Goal: Information Seeking & Learning: Learn about a topic

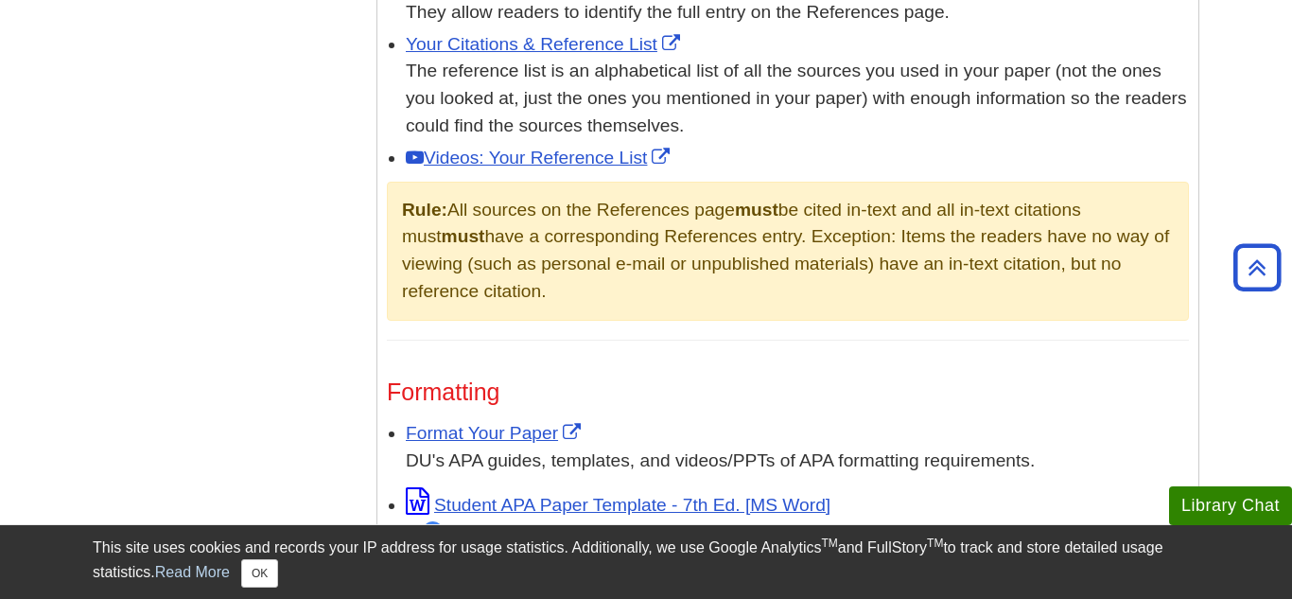
scroll to position [1256, 0]
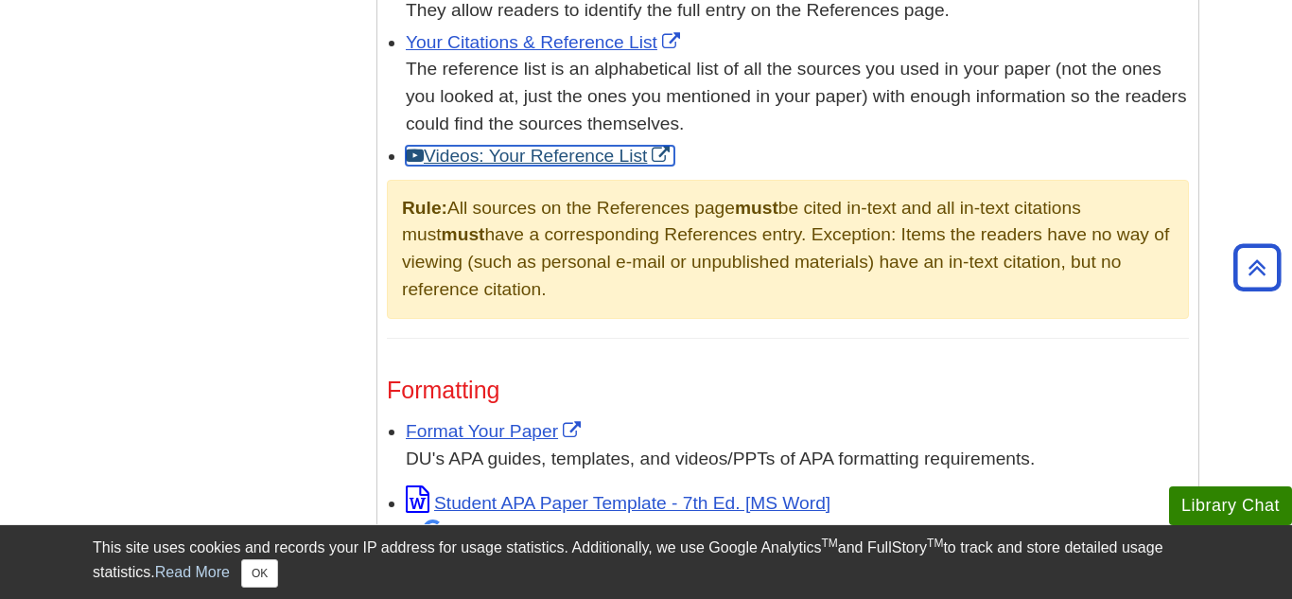
click at [501, 146] on link "Videos: Your Reference List" at bounding box center [540, 156] width 269 height 20
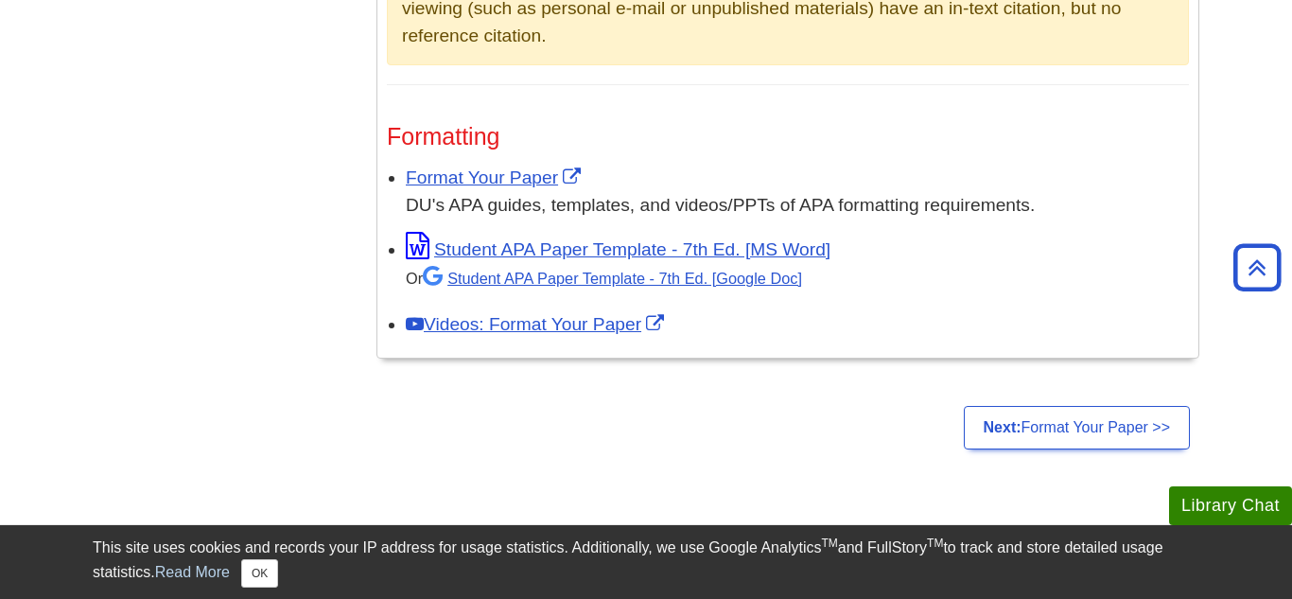
scroll to position [1512, 0]
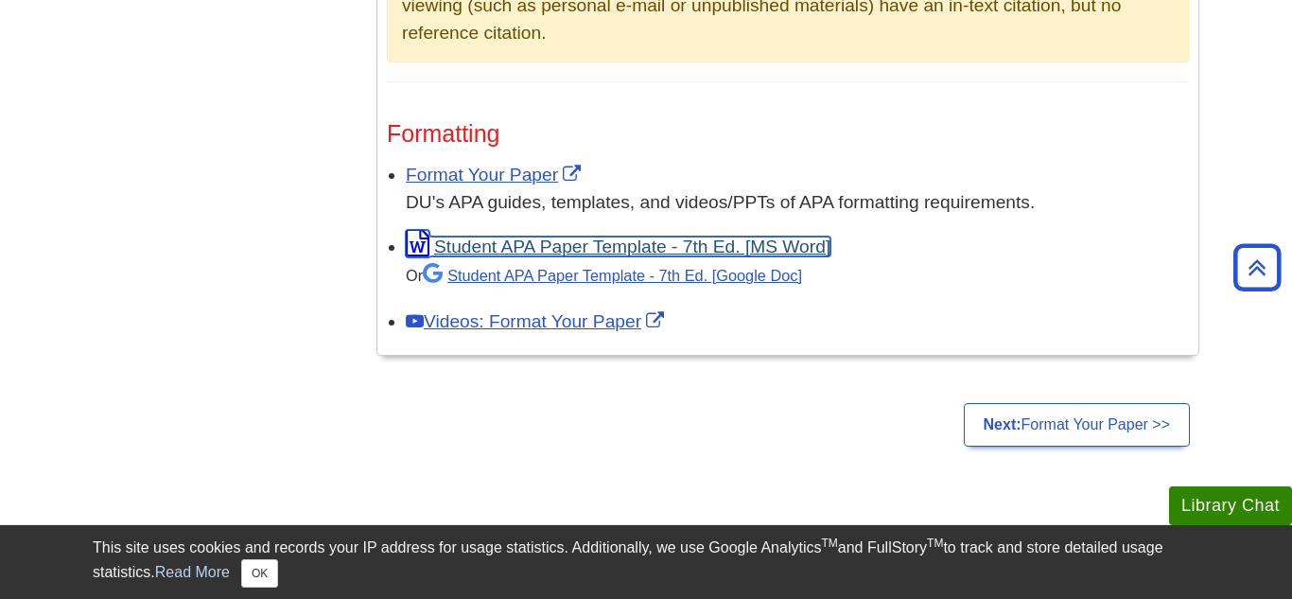
click at [641, 237] on link "Student APA Paper Template - 7th Ed. [MS Word]" at bounding box center [618, 247] width 425 height 20
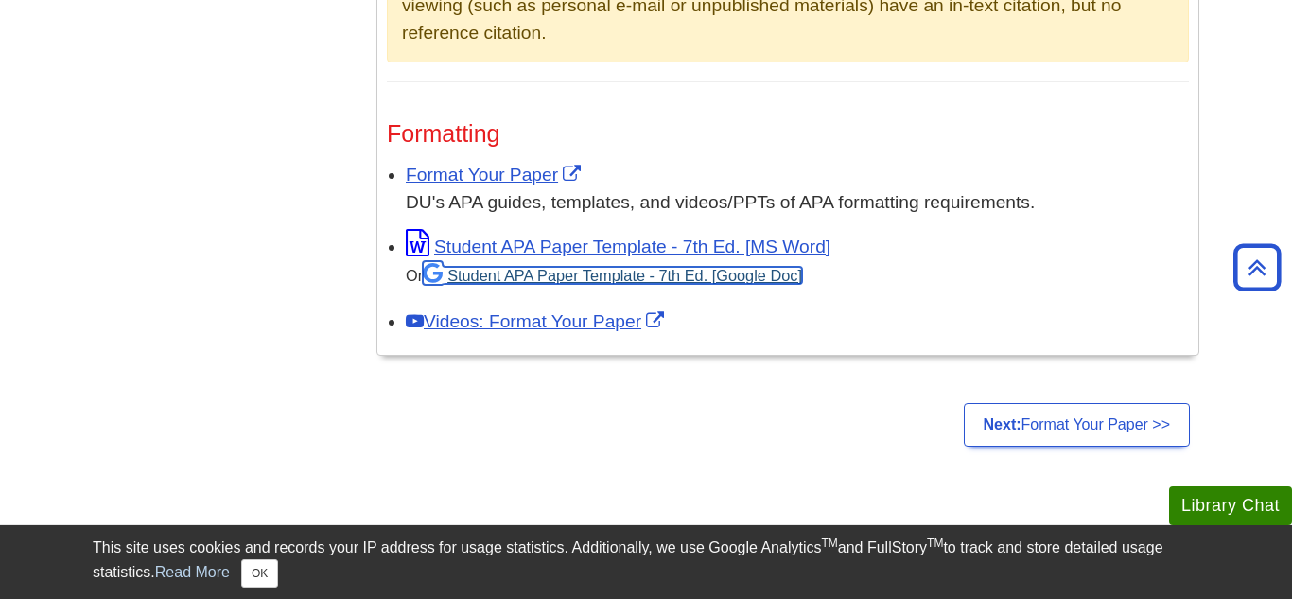
click at [510, 267] on link "Student APA Paper Template - 7th Ed. [Google Doc]" at bounding box center [612, 275] width 379 height 17
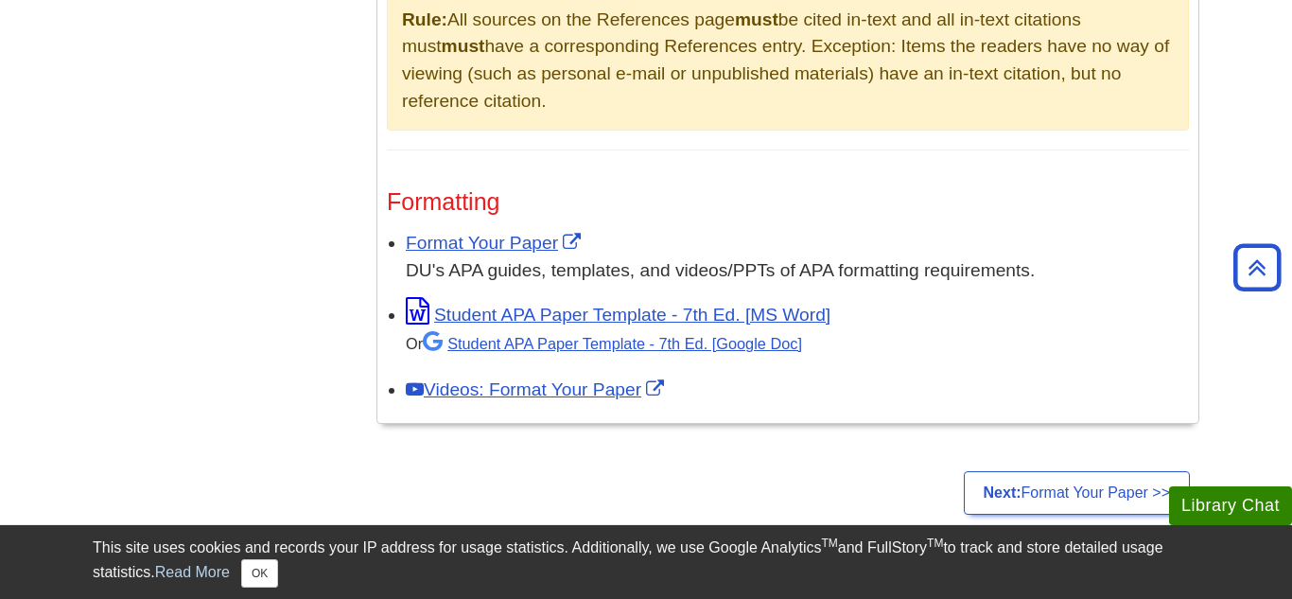
scroll to position [1449, 0]
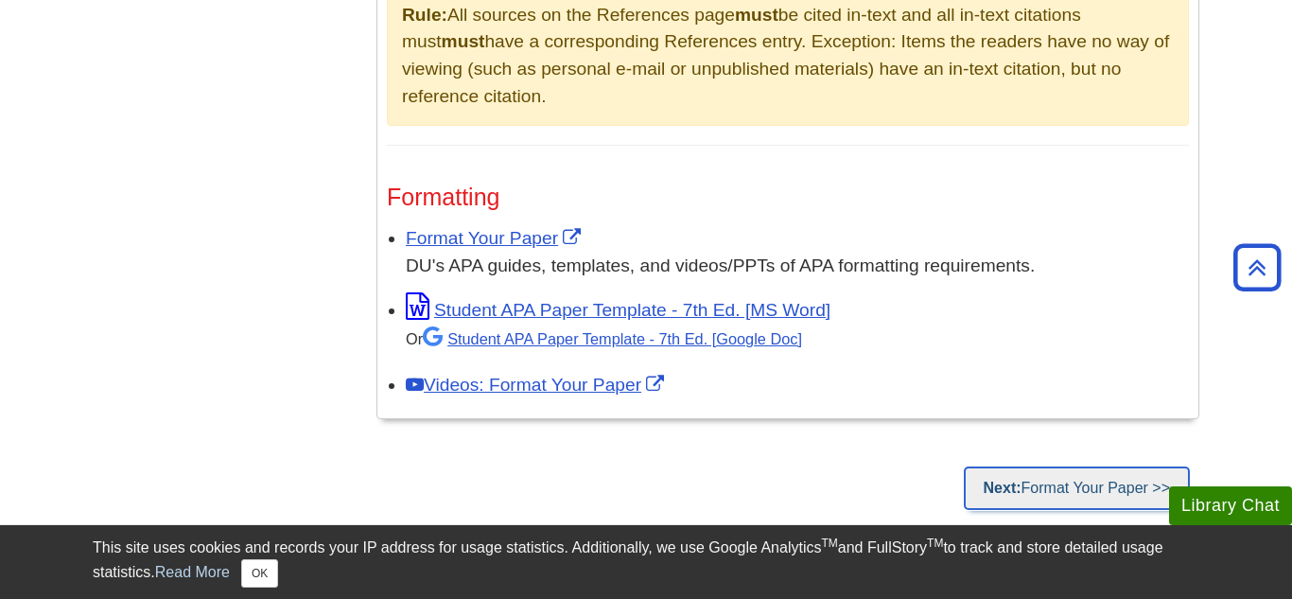
click at [1038, 466] on link "Next: Format Your Paper >>" at bounding box center [1077, 488] width 226 height 44
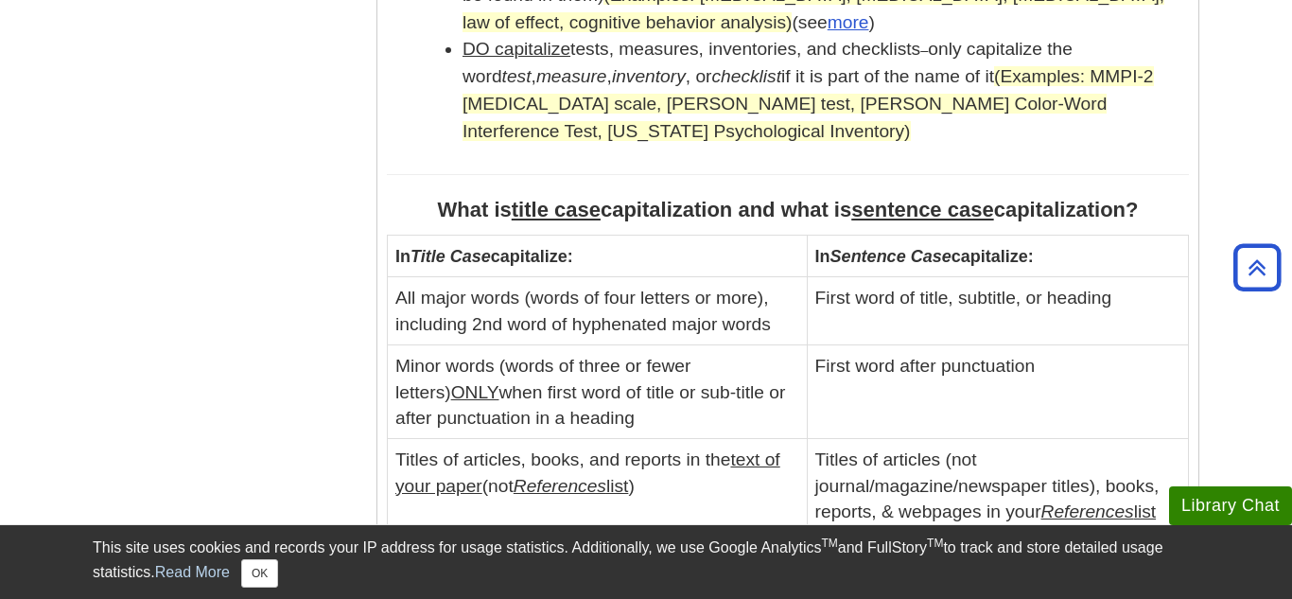
scroll to position [2093, 0]
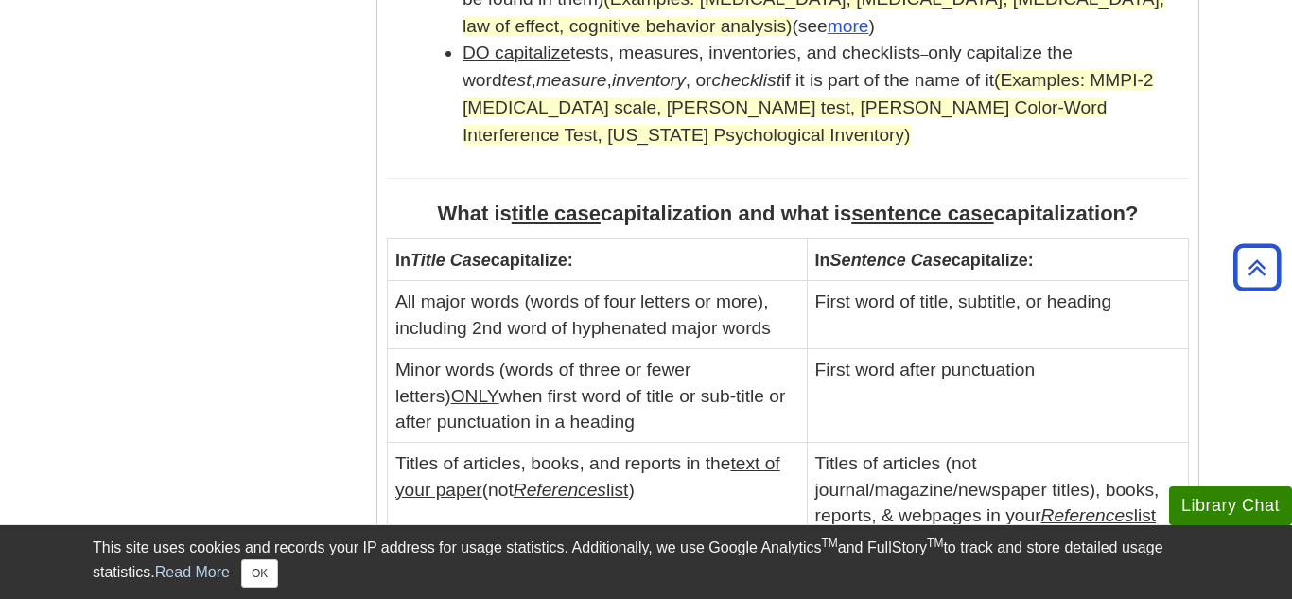
click at [894, 40] on li "DO capitalize tests, measures, inventories, and checklists – only capitalize th…" at bounding box center [826, 94] width 727 height 109
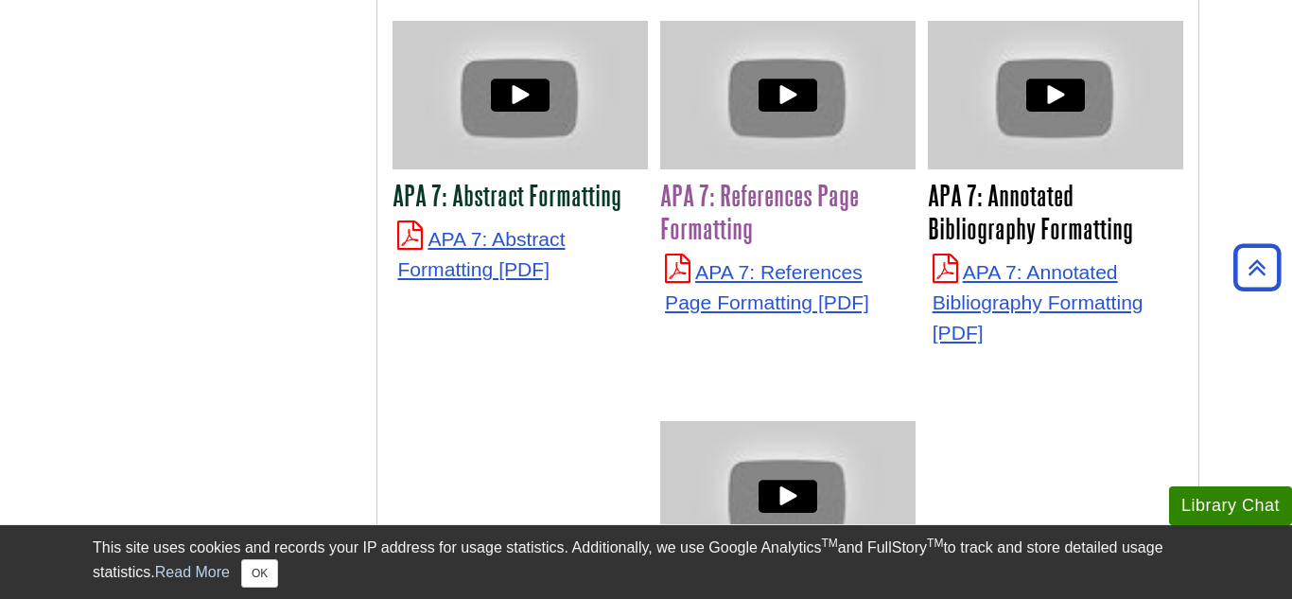
scroll to position [4979, 0]
